Goal: Information Seeking & Learning: Learn about a topic

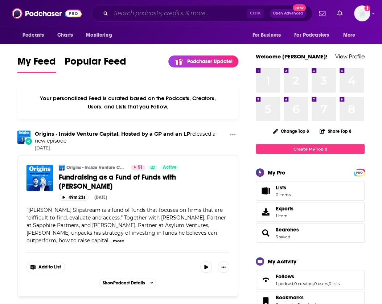
click at [143, 11] on input "Search podcasts, credits, & more..." at bounding box center [179, 14] width 136 height 12
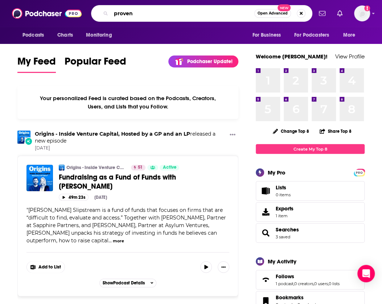
type input "proven"
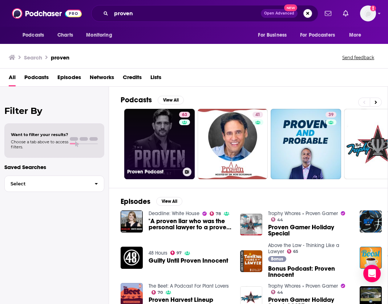
click at [174, 144] on link "63 Proven Podcast" at bounding box center [159, 144] width 70 height 70
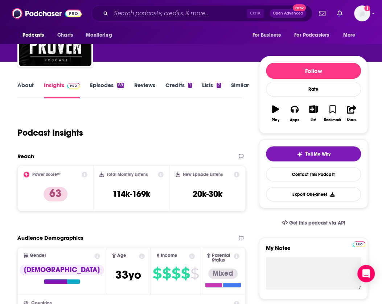
scroll to position [109, 0]
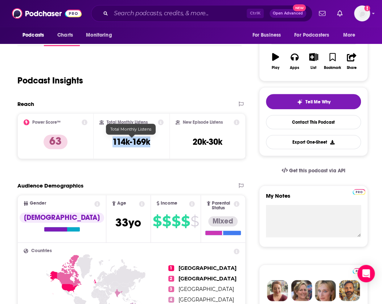
drag, startPoint x: 155, startPoint y: 140, endPoint x: 113, endPoint y: 142, distance: 41.5
click at [113, 143] on div "Total Monthly Listens 114k-169k" at bounding box center [131, 135] width 65 height 33
copy h3 "114k-169k"
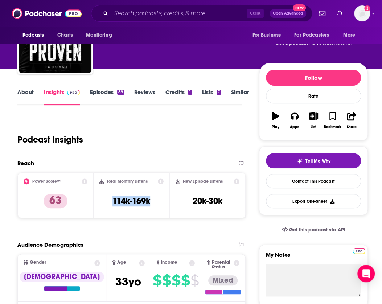
scroll to position [36, 0]
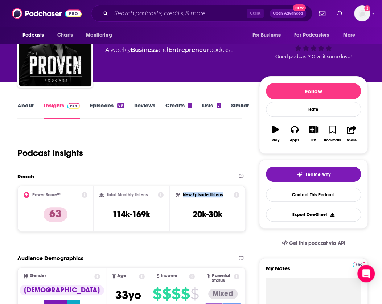
drag, startPoint x: 183, startPoint y: 194, endPoint x: 223, endPoint y: 195, distance: 39.9
click at [223, 195] on h2 "New Episode Listens" at bounding box center [203, 194] width 40 height 5
copy h2 "New Episode Listens"
drag, startPoint x: 191, startPoint y: 216, endPoint x: 233, endPoint y: 215, distance: 41.8
click at [233, 215] on div "New Episode Listens 20k-30k" at bounding box center [208, 208] width 64 height 33
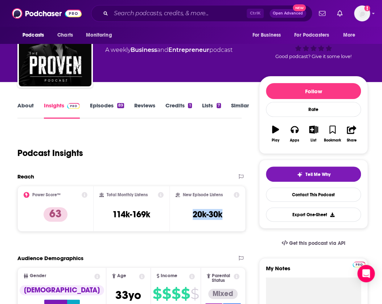
copy h3 "20k-30k"
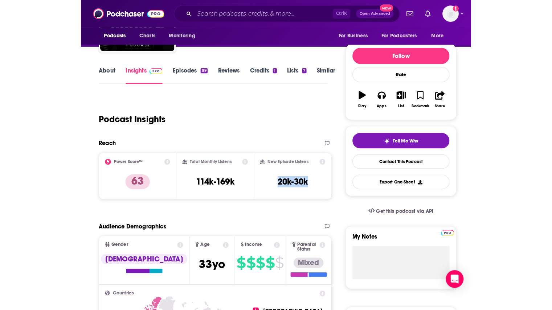
scroll to position [58, 0]
